Goal: Find specific page/section: Find specific page/section

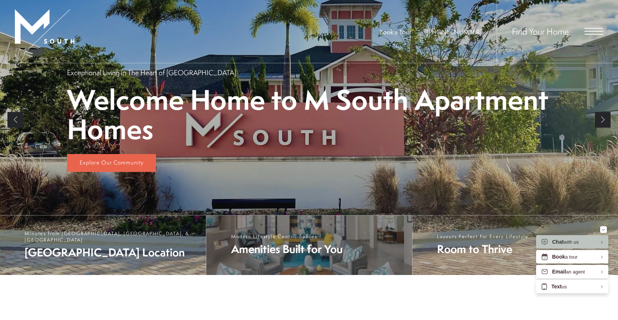
scroll to position [221, 0]
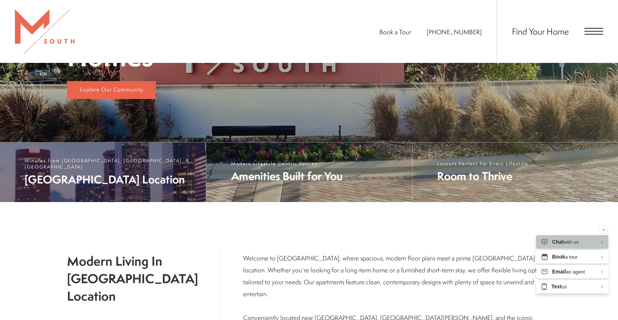
click at [120, 182] on span "South Tampa Location" at bounding box center [112, 179] width 174 height 15
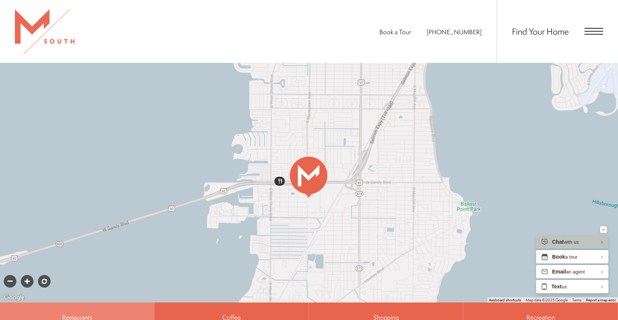
scroll to position [342, 0]
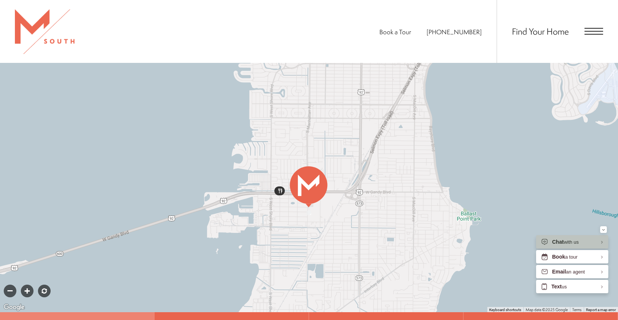
click at [485, 175] on div at bounding box center [309, 182] width 618 height 260
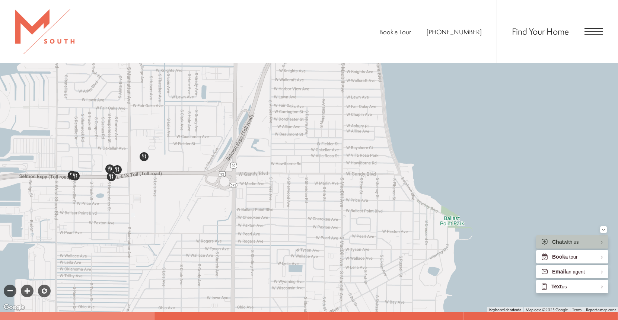
drag, startPoint x: 485, startPoint y: 178, endPoint x: 485, endPoint y: 152, distance: 25.3
click at [485, 152] on div at bounding box center [309, 182] width 618 height 260
click at [603, 230] on icon "Minimize" at bounding box center [603, 230] width 3 height 2
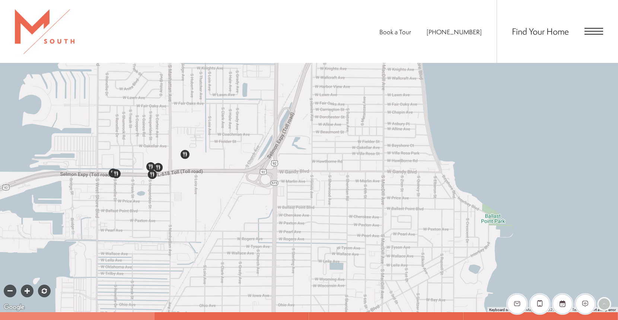
drag, startPoint x: 435, startPoint y: 188, endPoint x: 478, endPoint y: 186, distance: 42.5
click at [478, 186] on div at bounding box center [309, 182] width 618 height 260
click at [12, 285] on div at bounding box center [10, 291] width 13 height 13
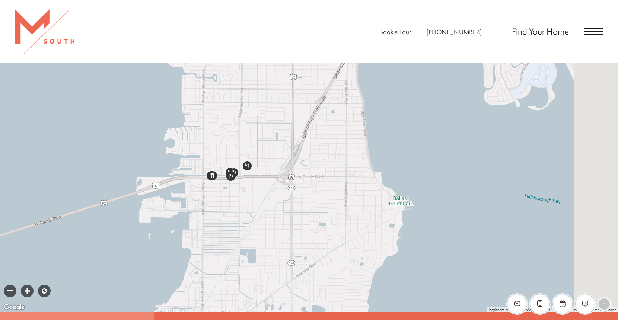
click at [12, 285] on div at bounding box center [10, 291] width 13 height 13
click at [13, 285] on div at bounding box center [10, 291] width 13 height 13
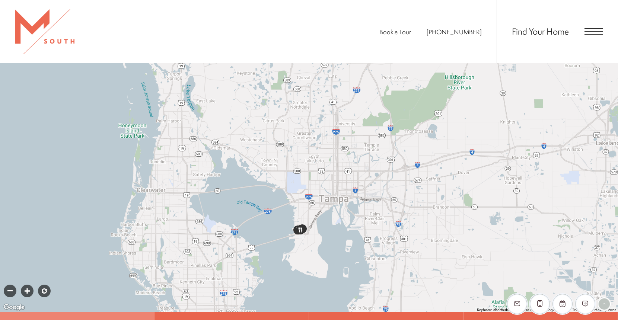
drag, startPoint x: 317, startPoint y: 152, endPoint x: 318, endPoint y: 206, distance: 53.6
click at [318, 206] on div at bounding box center [309, 182] width 618 height 260
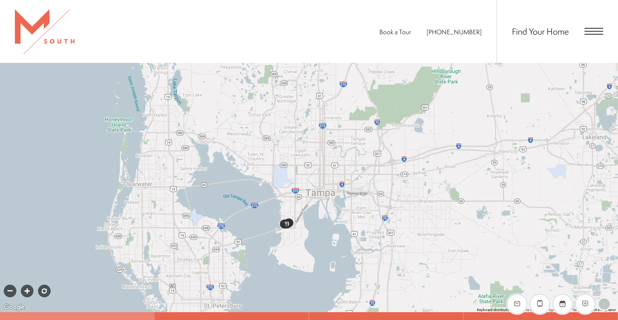
drag, startPoint x: 252, startPoint y: 128, endPoint x: 237, endPoint y: 122, distance: 16.0
click at [237, 122] on div at bounding box center [309, 182] width 618 height 260
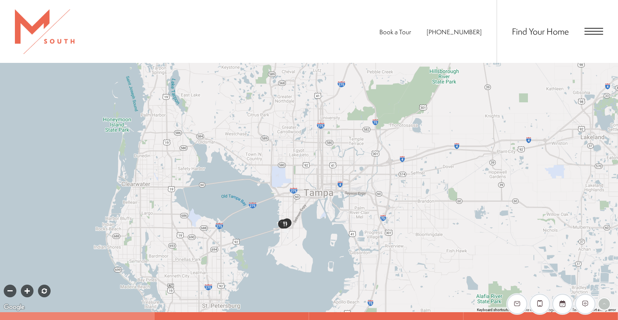
click at [284, 231] on div at bounding box center [309, 182] width 618 height 260
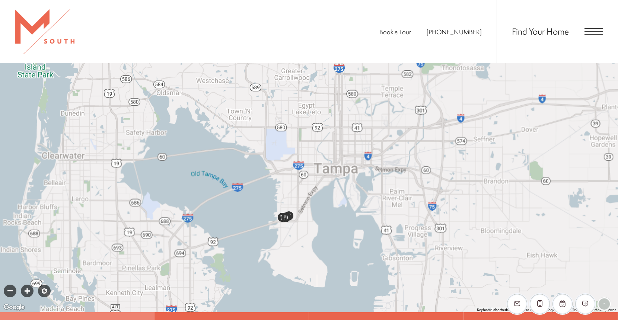
click at [284, 231] on div at bounding box center [309, 182] width 618 height 260
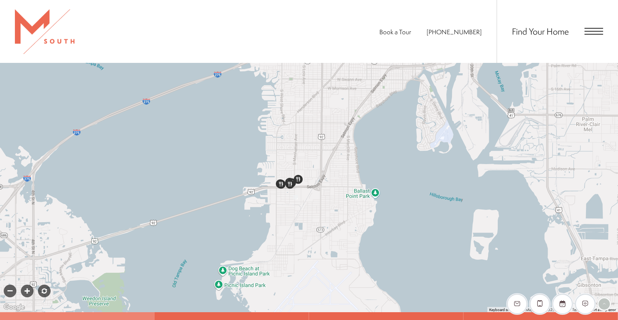
click at [310, 190] on div at bounding box center [309, 182] width 618 height 260
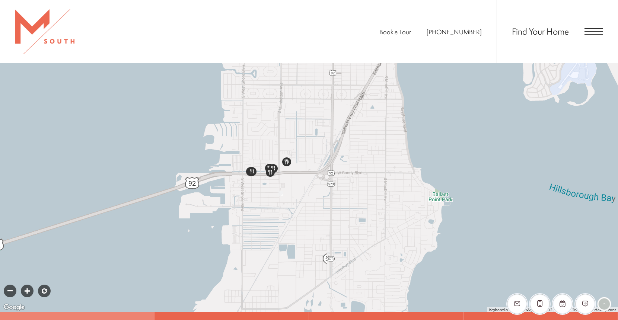
click at [327, 218] on div at bounding box center [309, 182] width 618 height 260
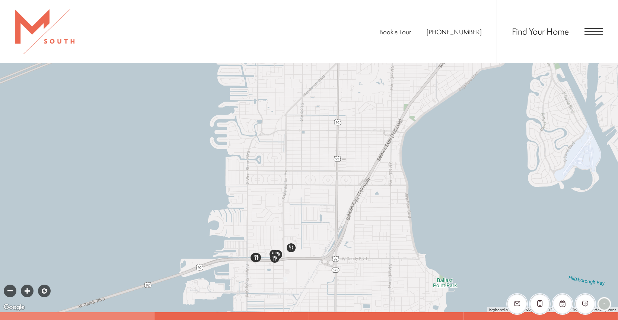
drag, startPoint x: 356, startPoint y: 140, endPoint x: 359, endPoint y: 243, distance: 102.4
click at [361, 244] on div at bounding box center [309, 182] width 618 height 260
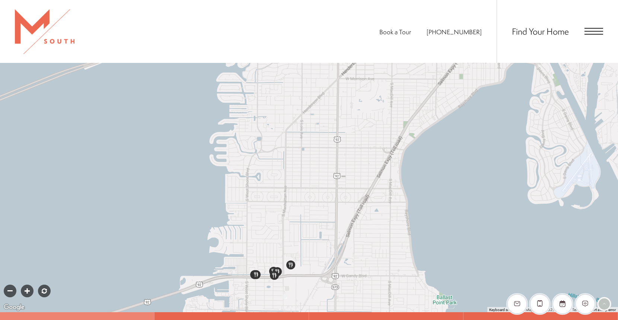
click at [13, 285] on div at bounding box center [10, 291] width 13 height 13
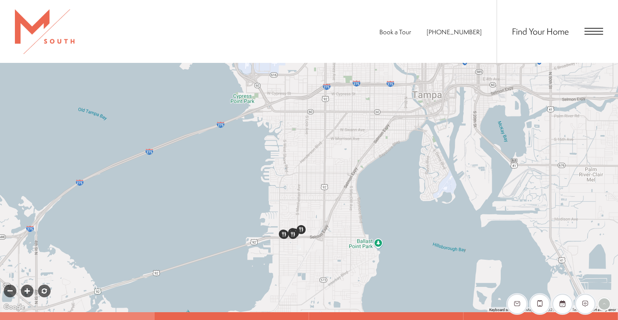
drag, startPoint x: 328, startPoint y: 171, endPoint x: 330, endPoint y: 179, distance: 8.0
click at [330, 179] on div at bounding box center [309, 182] width 618 height 260
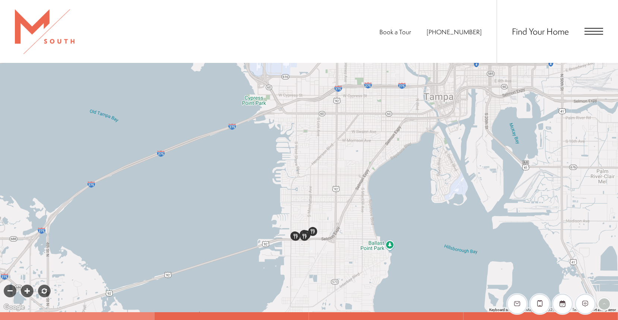
drag, startPoint x: 334, startPoint y: 163, endPoint x: 346, endPoint y: 166, distance: 11.9
click at [346, 166] on div at bounding box center [309, 182] width 618 height 260
click at [4, 285] on div at bounding box center [10, 291] width 13 height 13
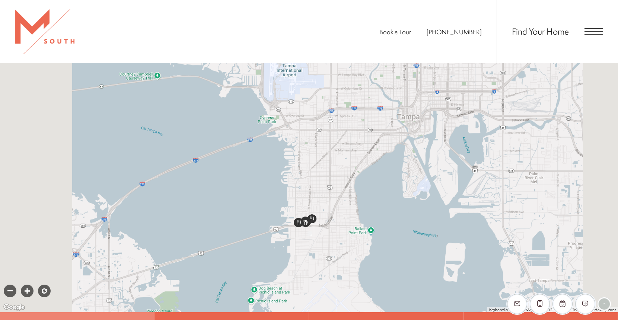
click at [9, 285] on div at bounding box center [10, 291] width 13 height 13
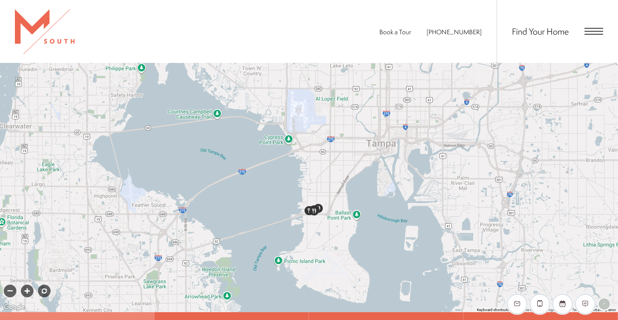
click at [389, 153] on div at bounding box center [309, 182] width 618 height 260
drag, startPoint x: 389, startPoint y: 151, endPoint x: 236, endPoint y: 213, distance: 165.3
click at [399, 199] on div at bounding box center [309, 182] width 618 height 260
click at [6, 285] on div at bounding box center [10, 291] width 13 height 13
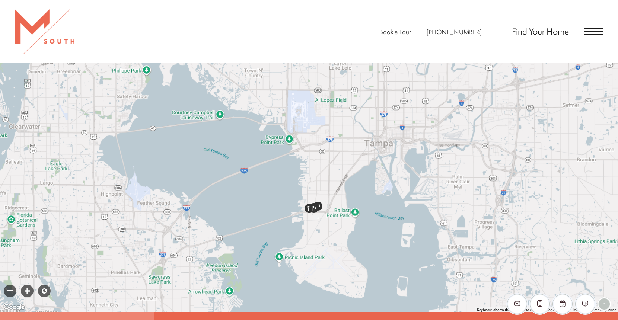
click at [368, 164] on div at bounding box center [309, 182] width 618 height 260
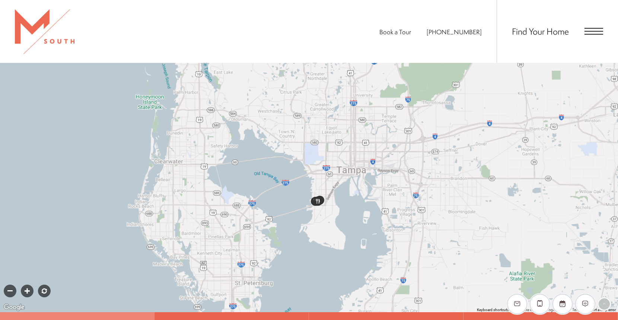
drag, startPoint x: 369, startPoint y: 161, endPoint x: 377, endPoint y: 170, distance: 11.9
click at [377, 171] on div at bounding box center [309, 182] width 618 height 260
drag, startPoint x: 377, startPoint y: 170, endPoint x: 384, endPoint y: 188, distance: 19.2
click at [384, 189] on div at bounding box center [309, 182] width 618 height 260
click at [23, 285] on div at bounding box center [27, 291] width 13 height 13
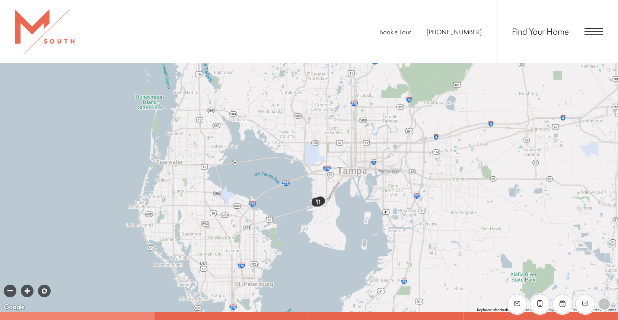
click at [194, 208] on div at bounding box center [309, 182] width 618 height 260
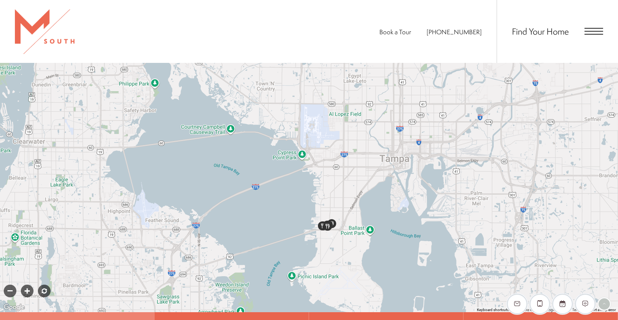
drag, startPoint x: 215, startPoint y: 189, endPoint x: 215, endPoint y: 183, distance: 6.0
click at [215, 188] on div at bounding box center [309, 182] width 618 height 260
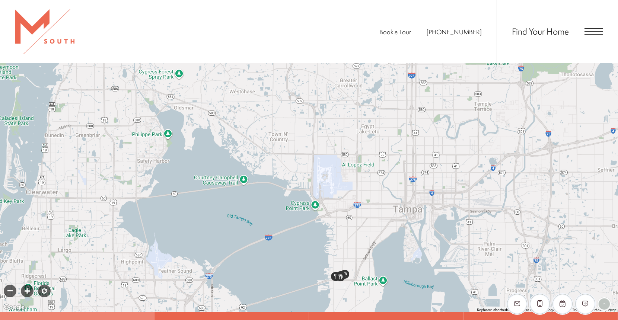
drag, startPoint x: 215, startPoint y: 183, endPoint x: 228, endPoint y: 232, distance: 50.4
click at [228, 233] on div at bounding box center [309, 182] width 618 height 260
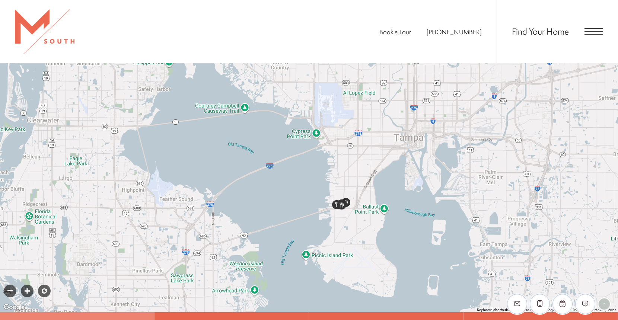
drag, startPoint x: 356, startPoint y: 279, endPoint x: 358, endPoint y: 208, distance: 70.7
click at [358, 208] on div at bounding box center [309, 182] width 618 height 260
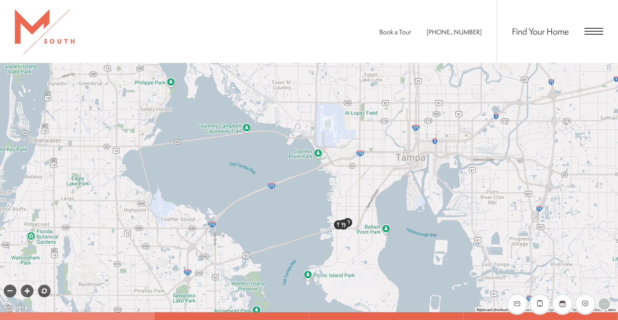
drag, startPoint x: 367, startPoint y: 230, endPoint x: 369, endPoint y: 253, distance: 23.5
click at [369, 253] on div at bounding box center [309, 182] width 618 height 260
